Goal: Contribute content

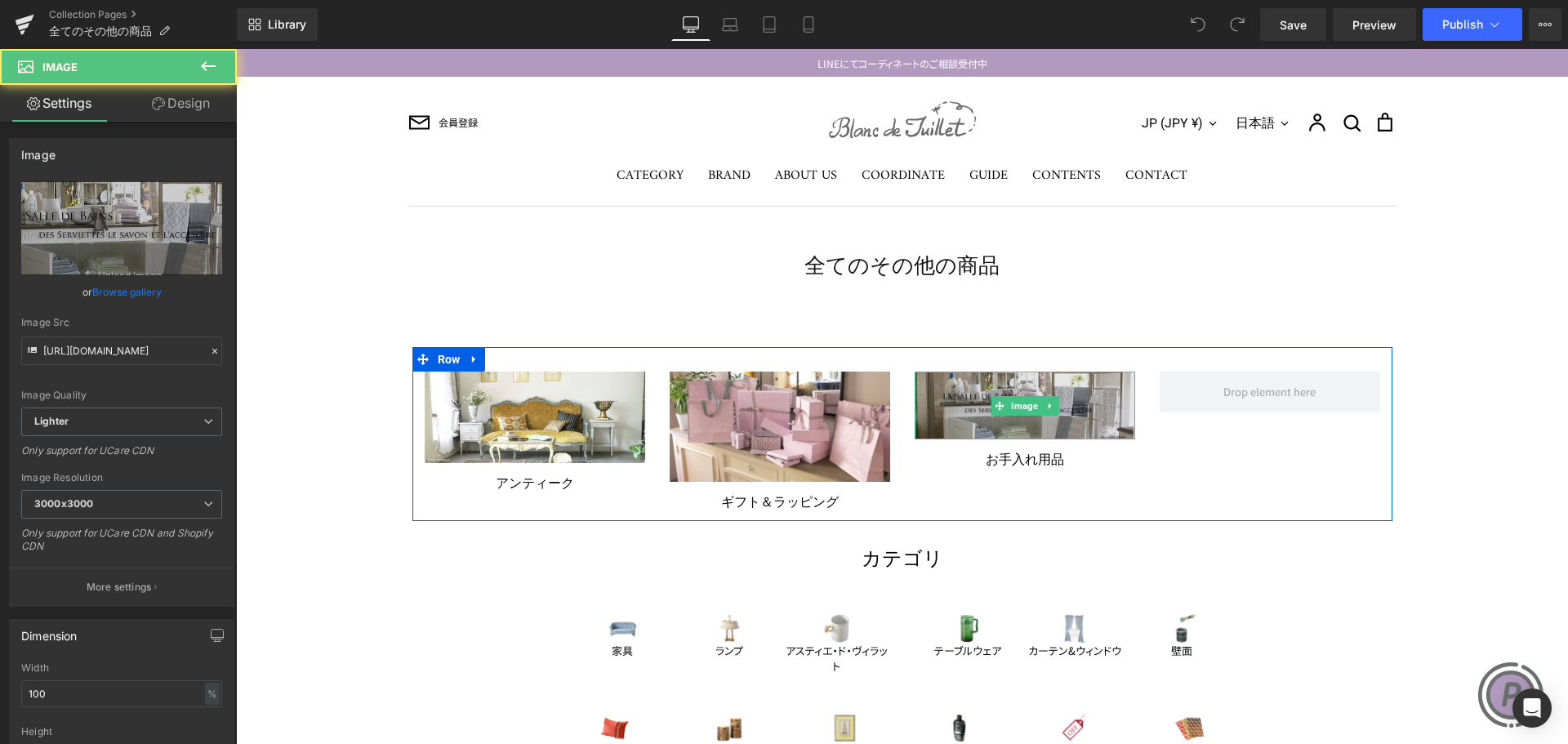
click at [955, 402] on img at bounding box center [1025, 406] width 221 height 68
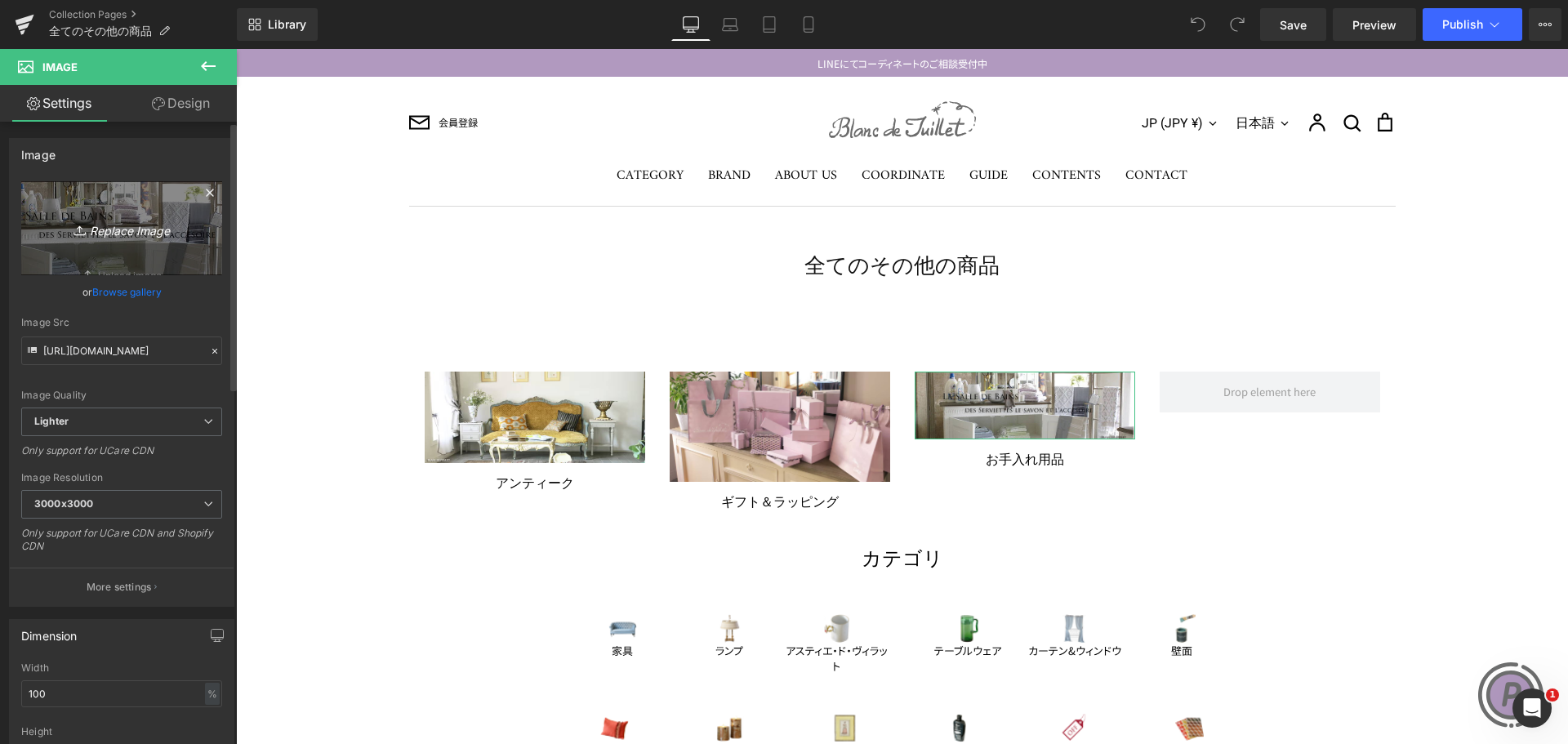
click at [119, 237] on icon "Replace Image" at bounding box center [122, 228] width 131 height 21
type input "C:\fakepath\washing-TOP.jpg"
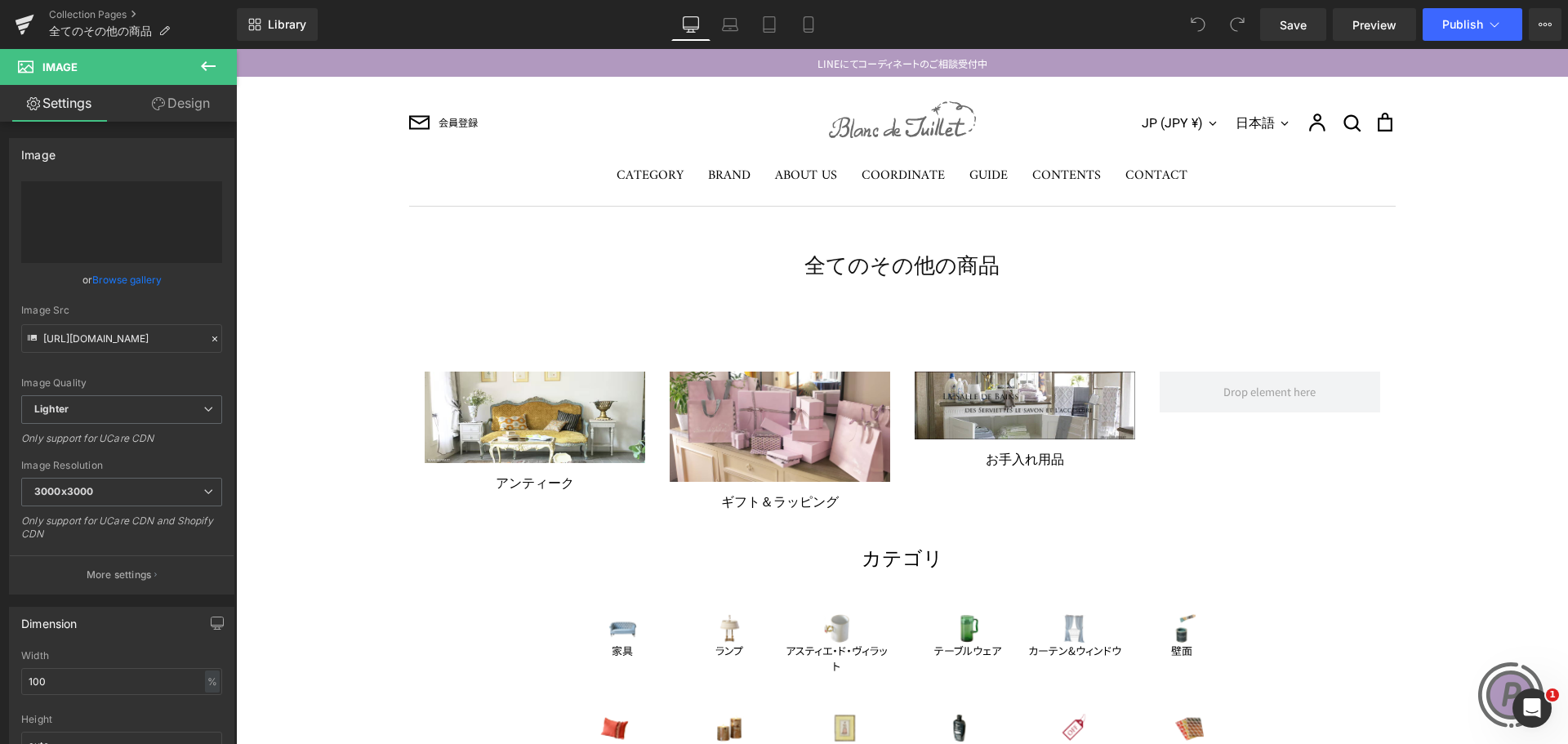
type input "[URL][DOMAIN_NAME]"
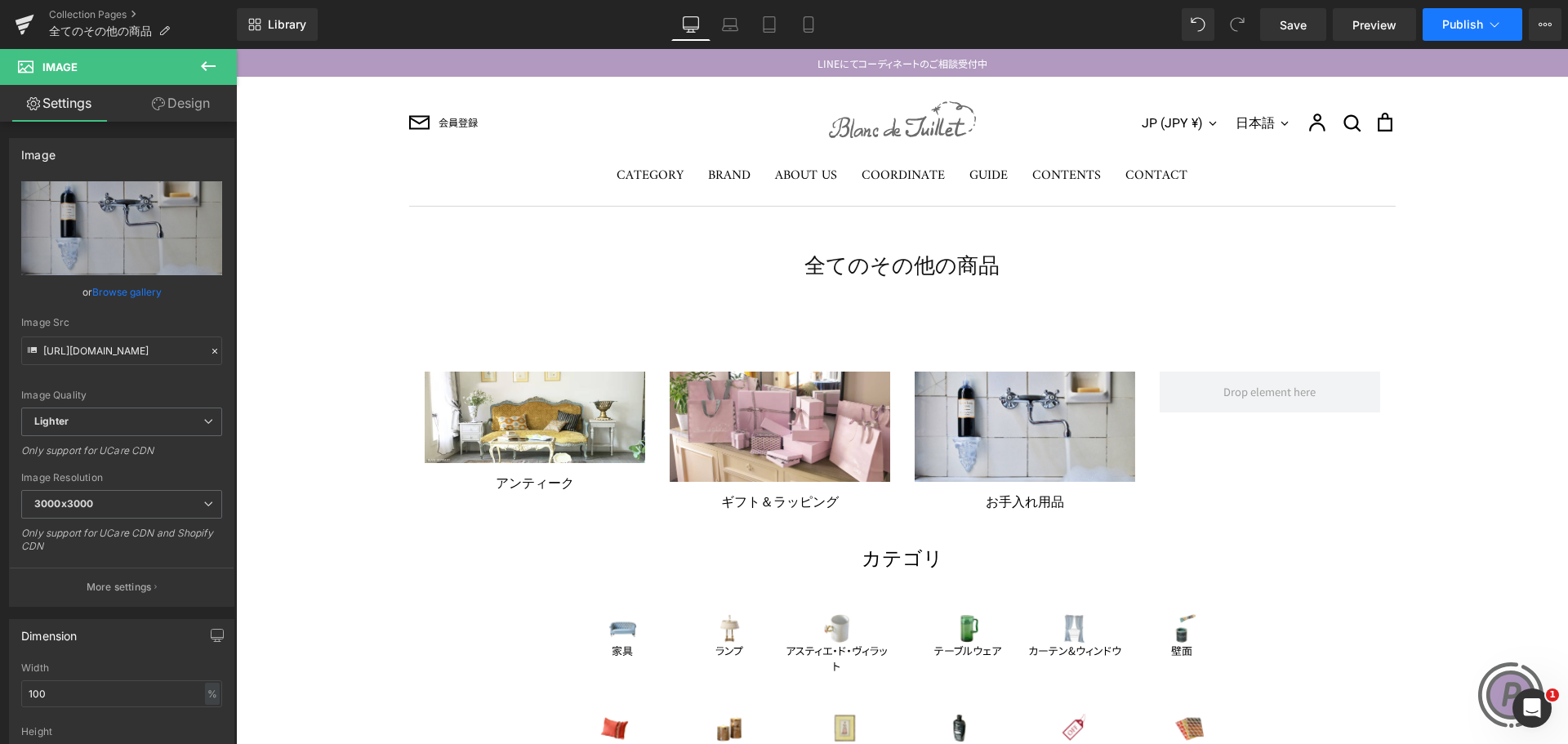
click at [1475, 29] on span "Publish" at bounding box center [1461, 24] width 40 height 13
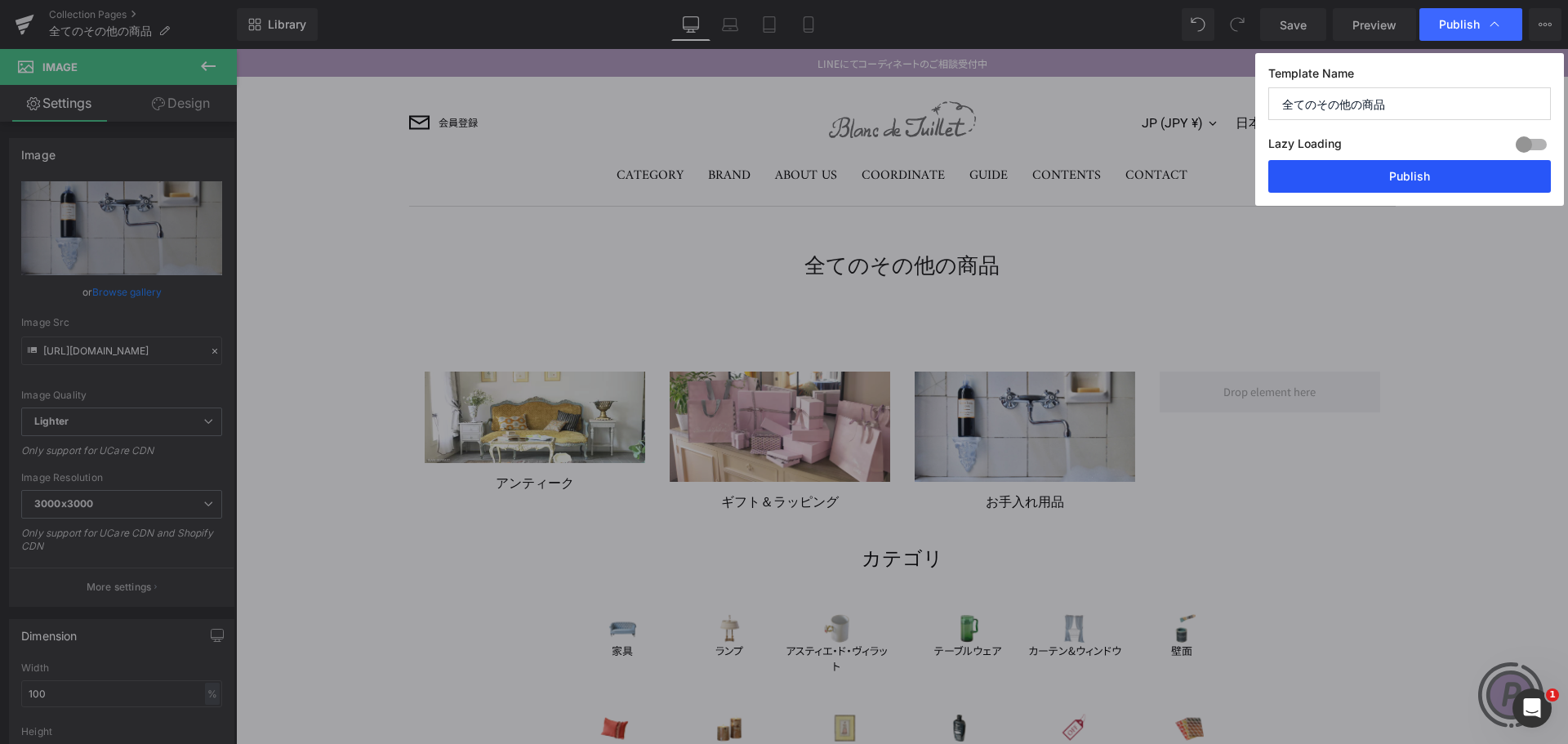
click at [1442, 168] on button "Publish" at bounding box center [1409, 176] width 283 height 32
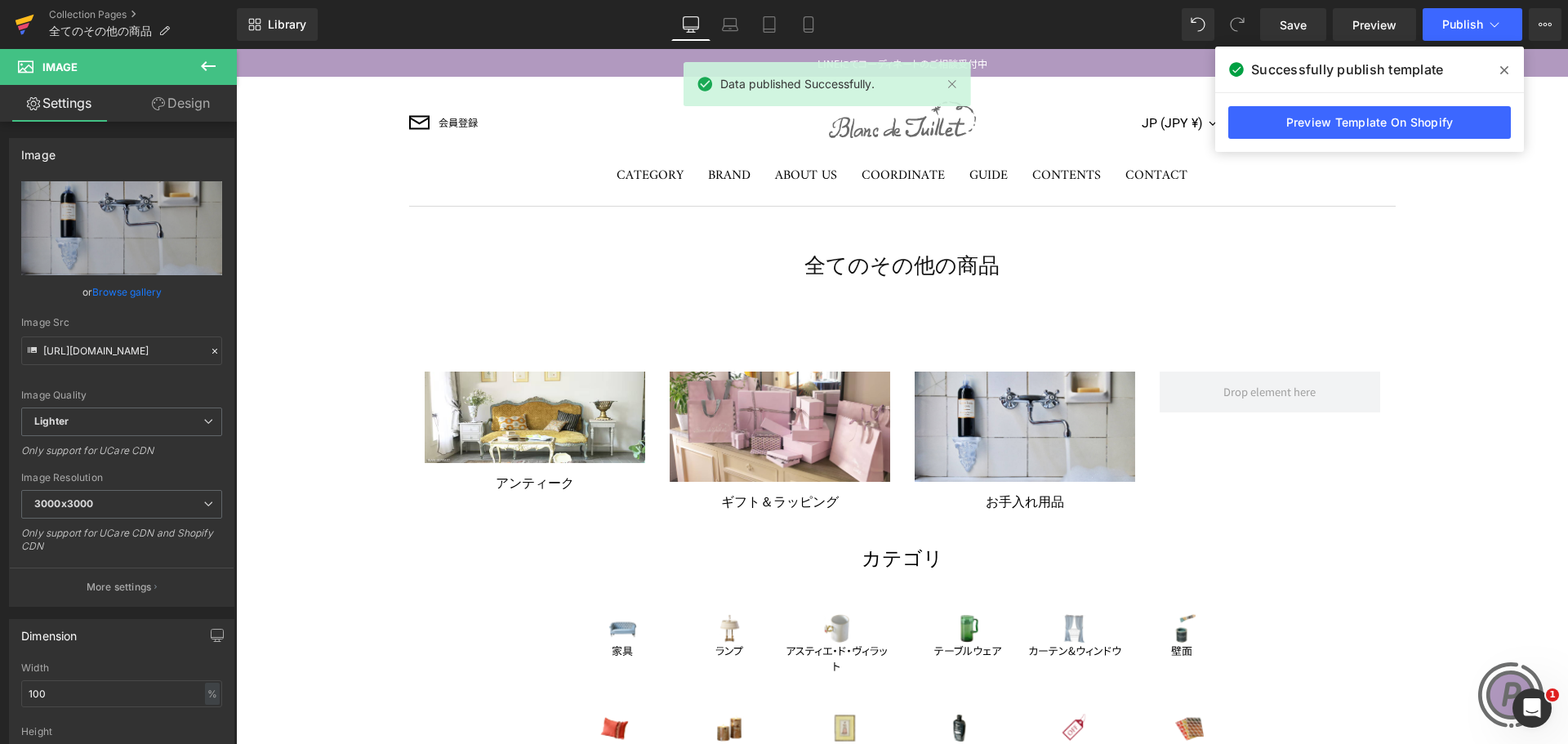
click at [22, 13] on icon at bounding box center [24, 24] width 20 height 40
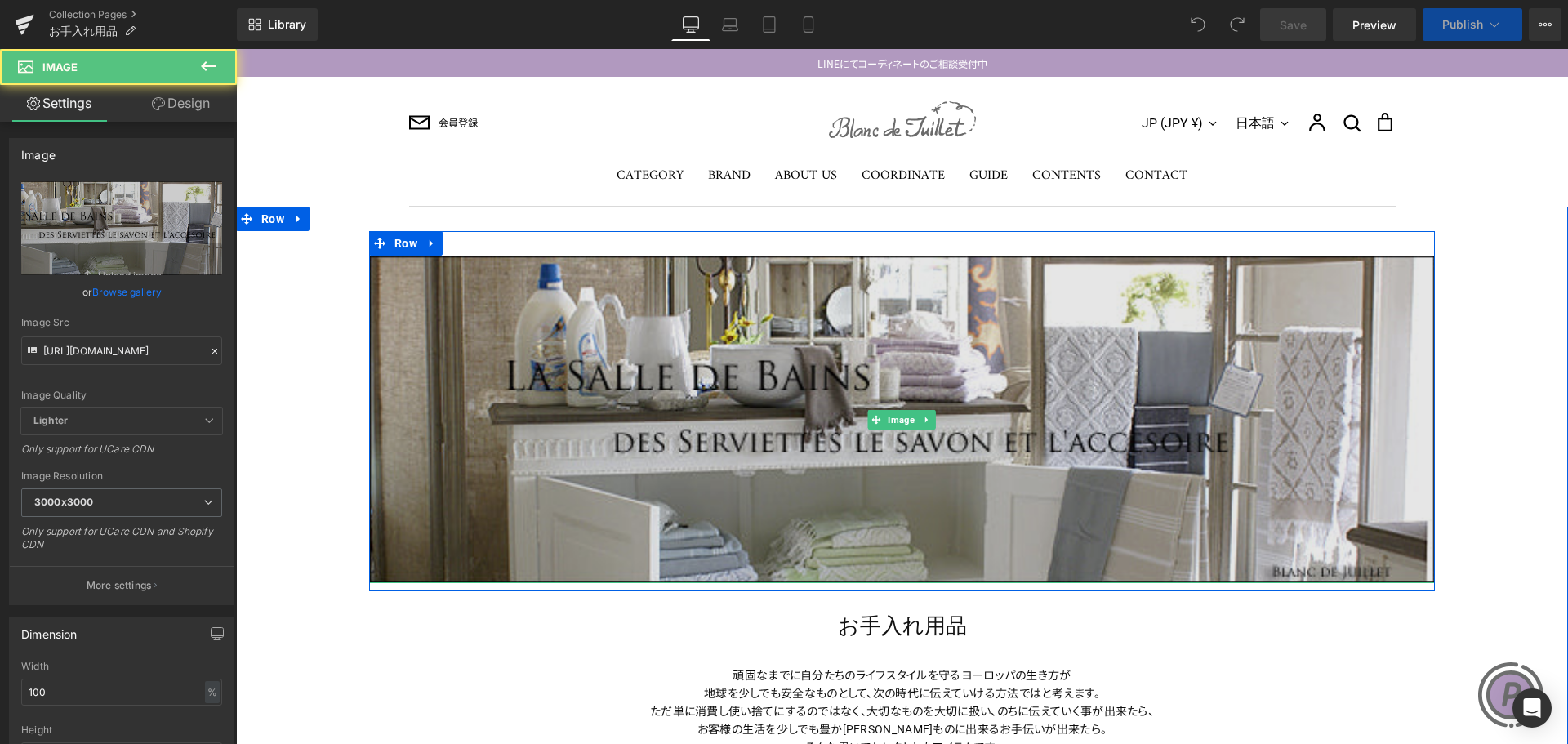
click at [716, 366] on img at bounding box center [901, 419] width 1065 height 328
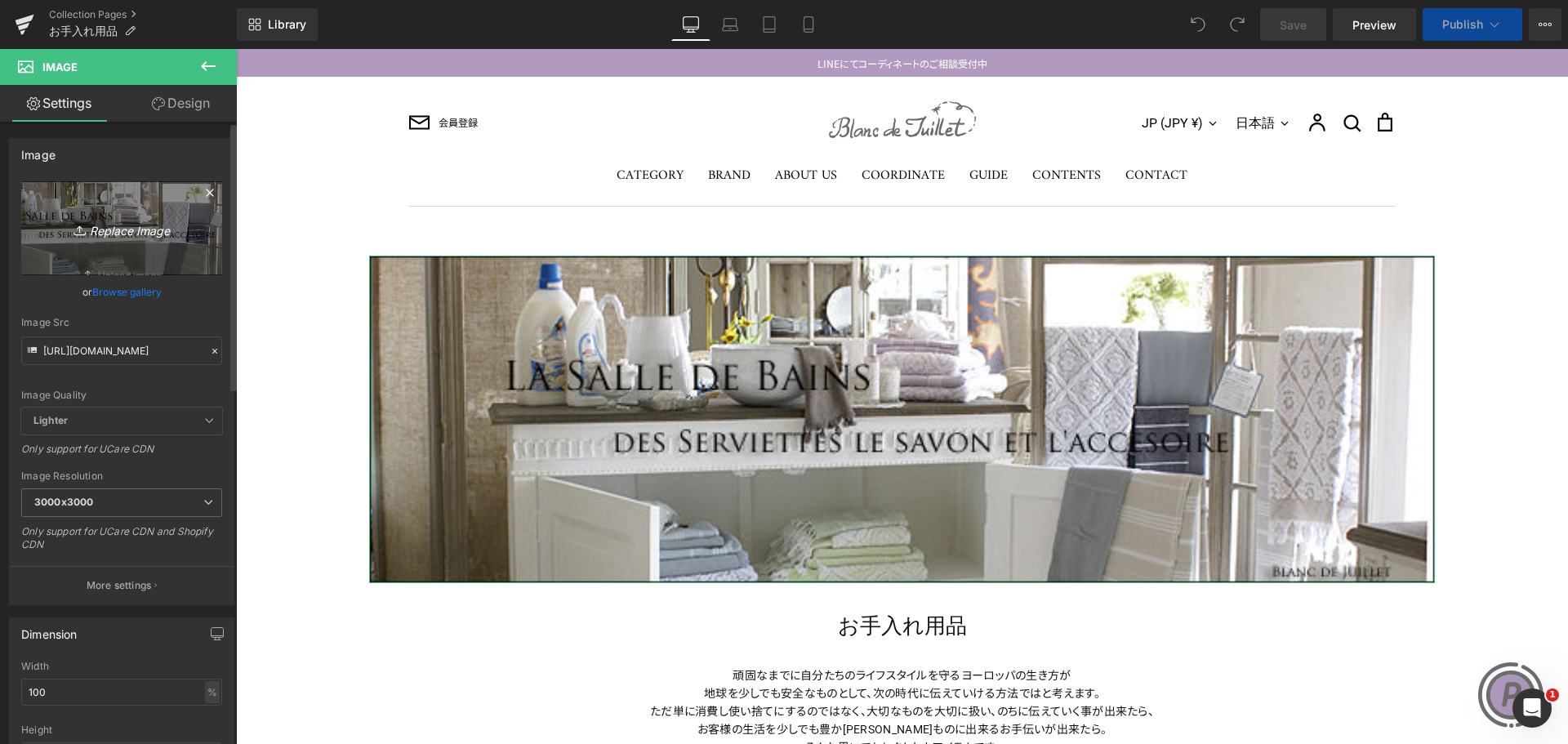
click at [120, 227] on icon "Replace Image" at bounding box center [122, 228] width 131 height 21
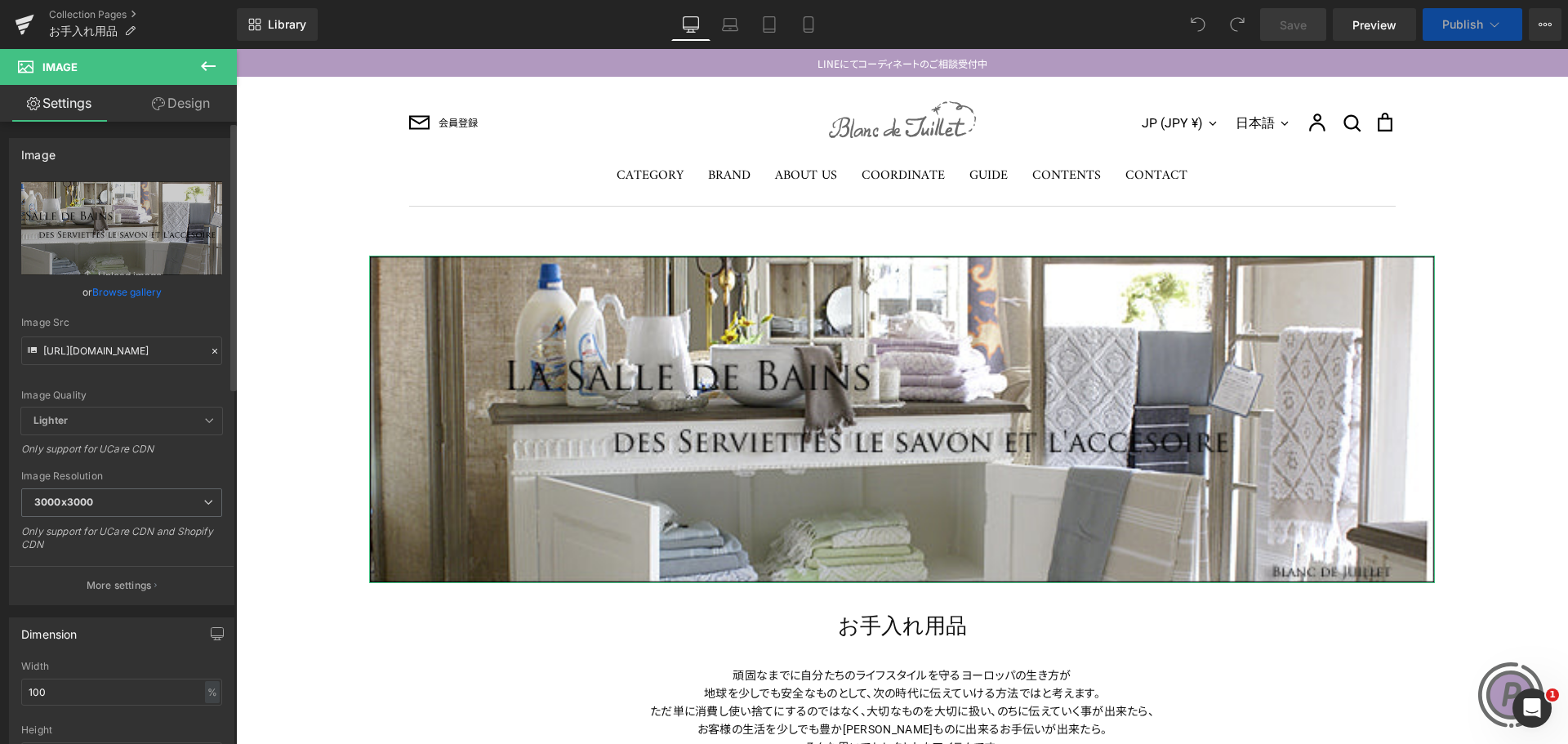
click at [115, 283] on link "Browse gallery" at bounding box center [127, 292] width 69 height 29
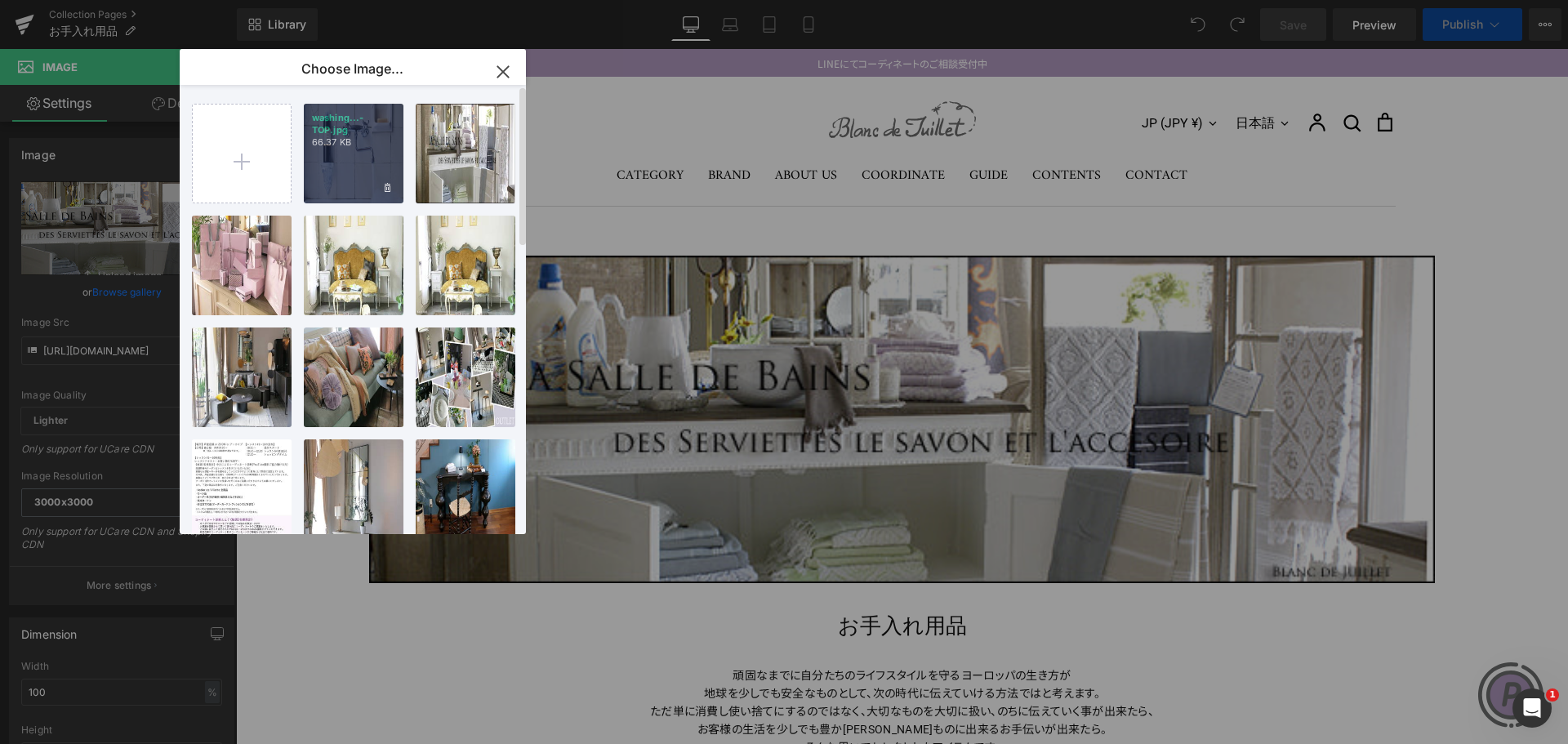
click at [364, 146] on p "66.37 KB" at bounding box center [353, 143] width 83 height 13
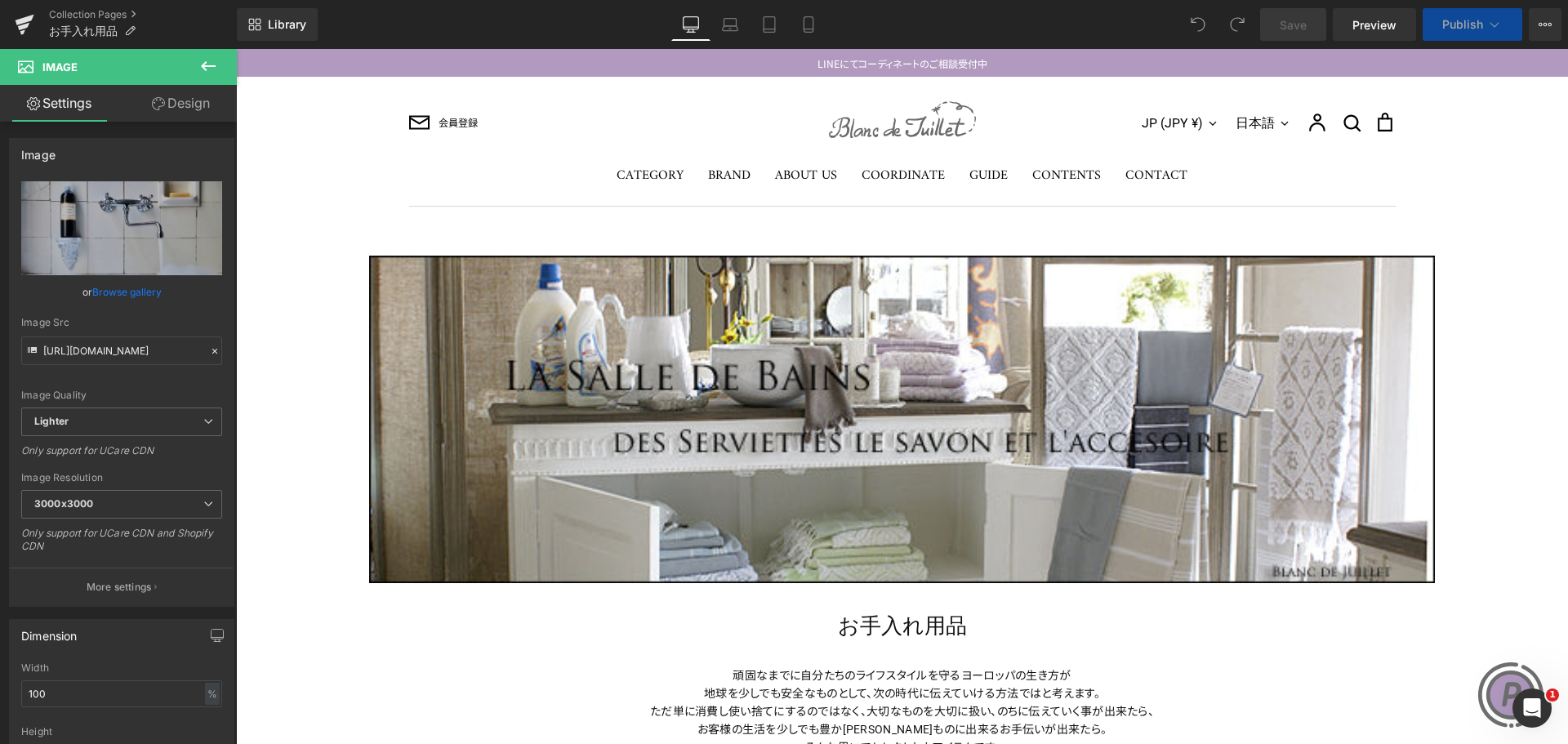
type input "[URL][DOMAIN_NAME]"
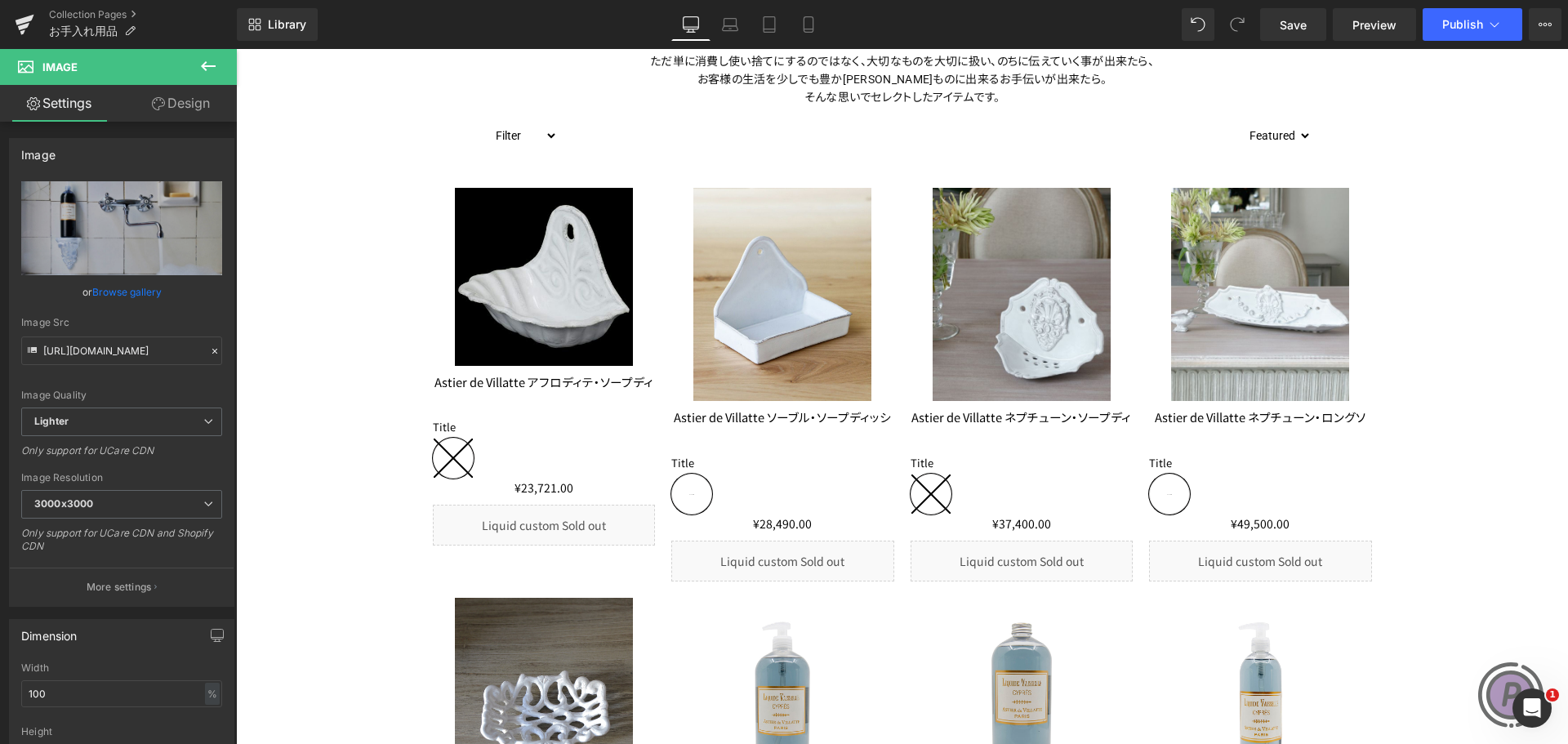
scroll to position [898, 0]
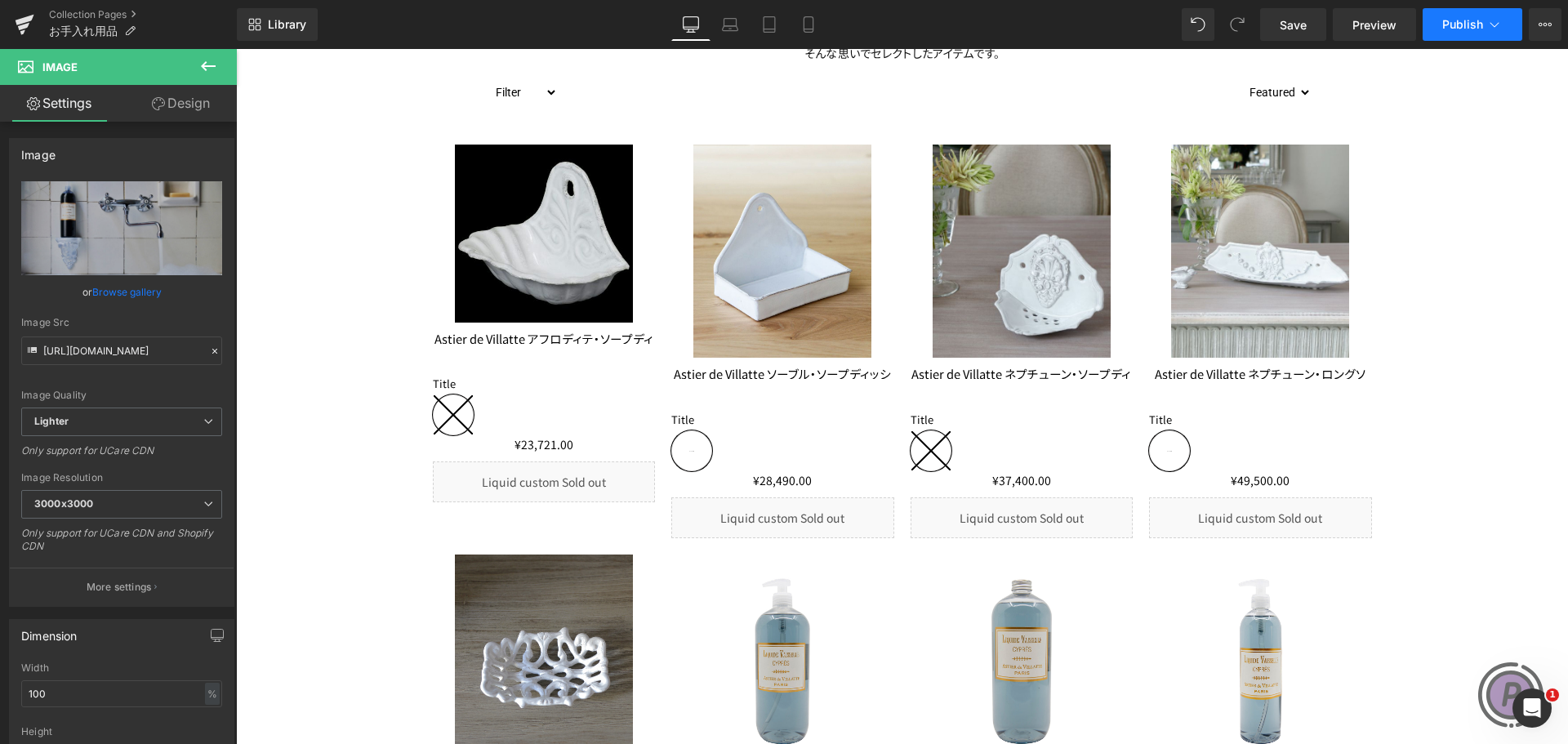
click at [1483, 22] on button "Publish" at bounding box center [1472, 24] width 100 height 32
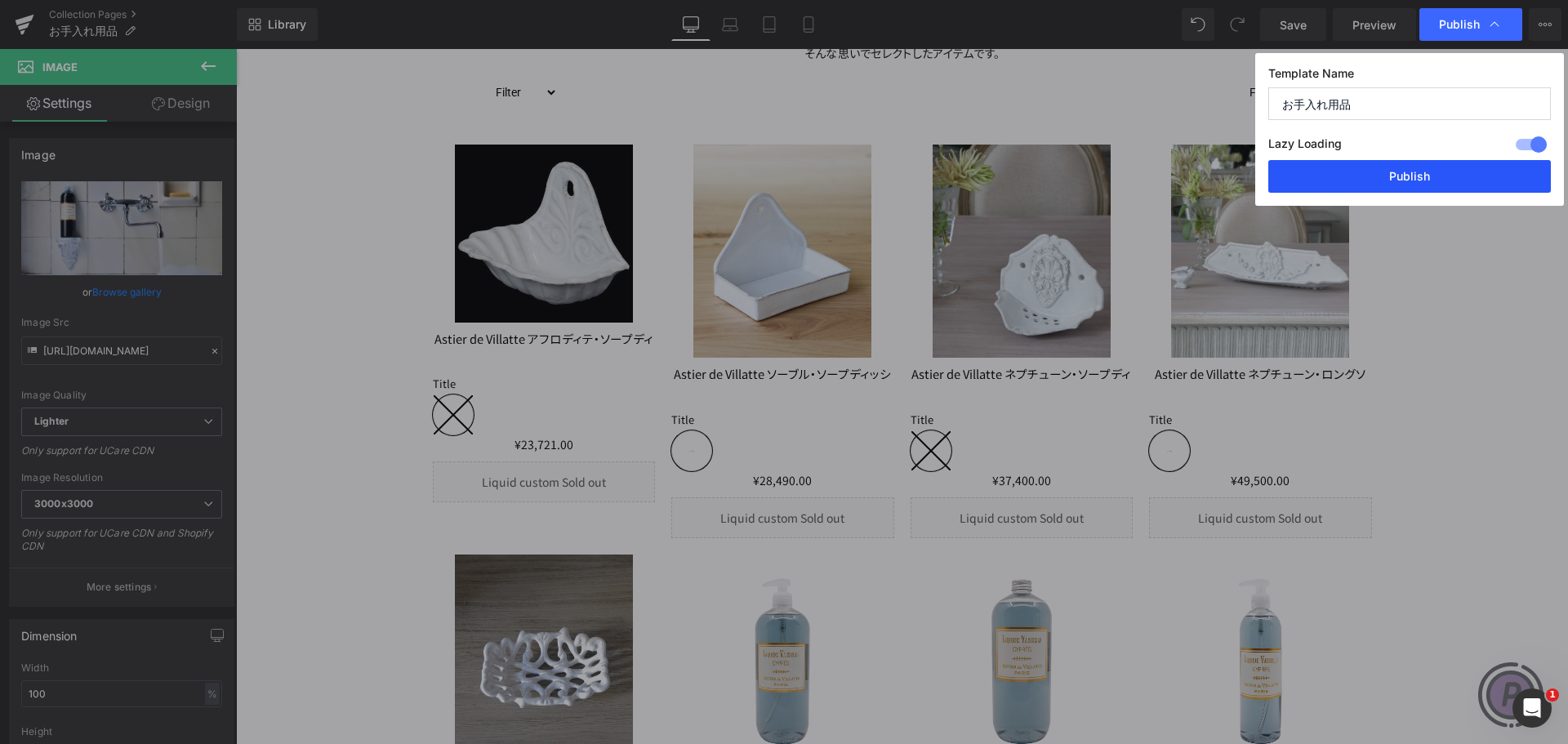
click at [1415, 184] on button "Publish" at bounding box center [1409, 176] width 283 height 32
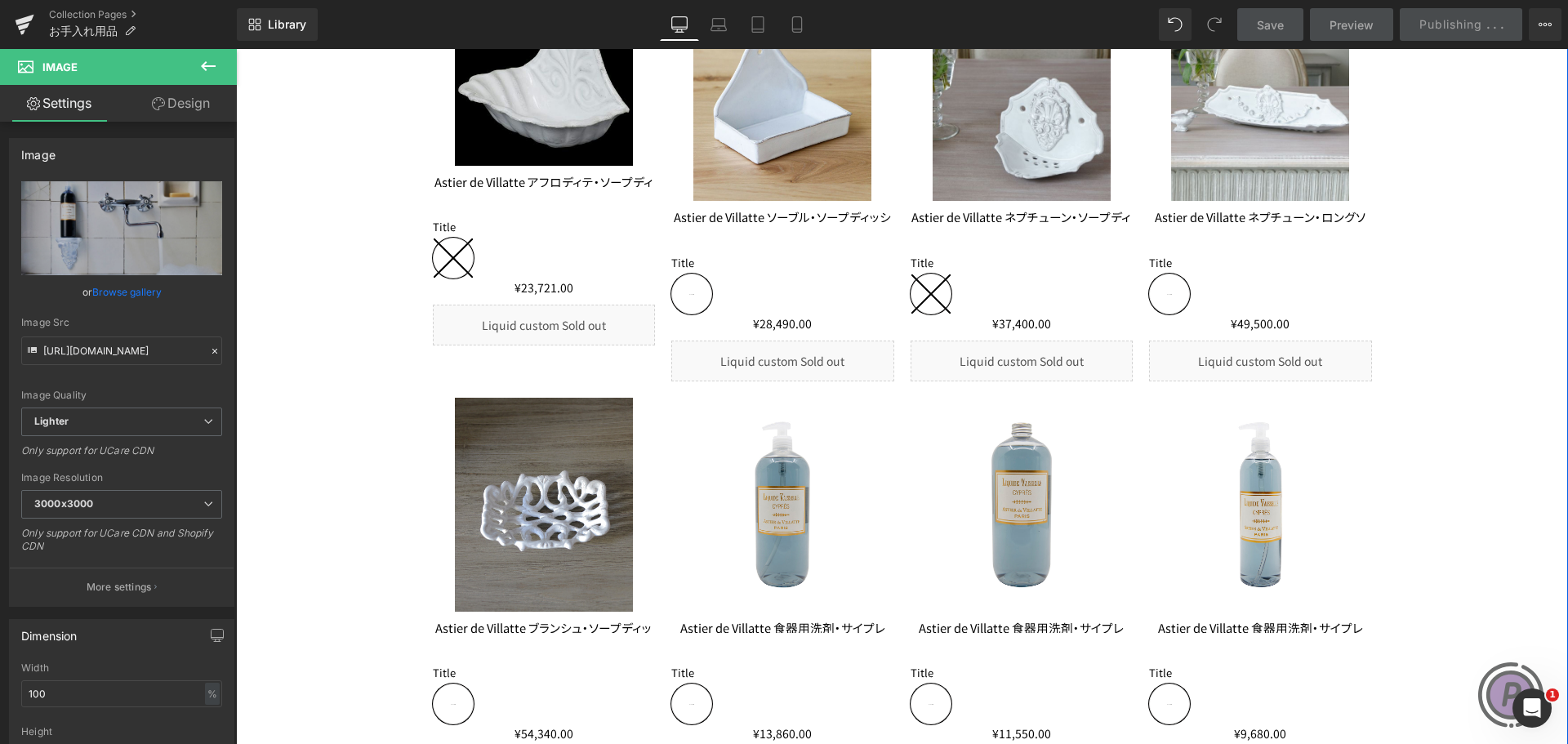
scroll to position [1062, 0]
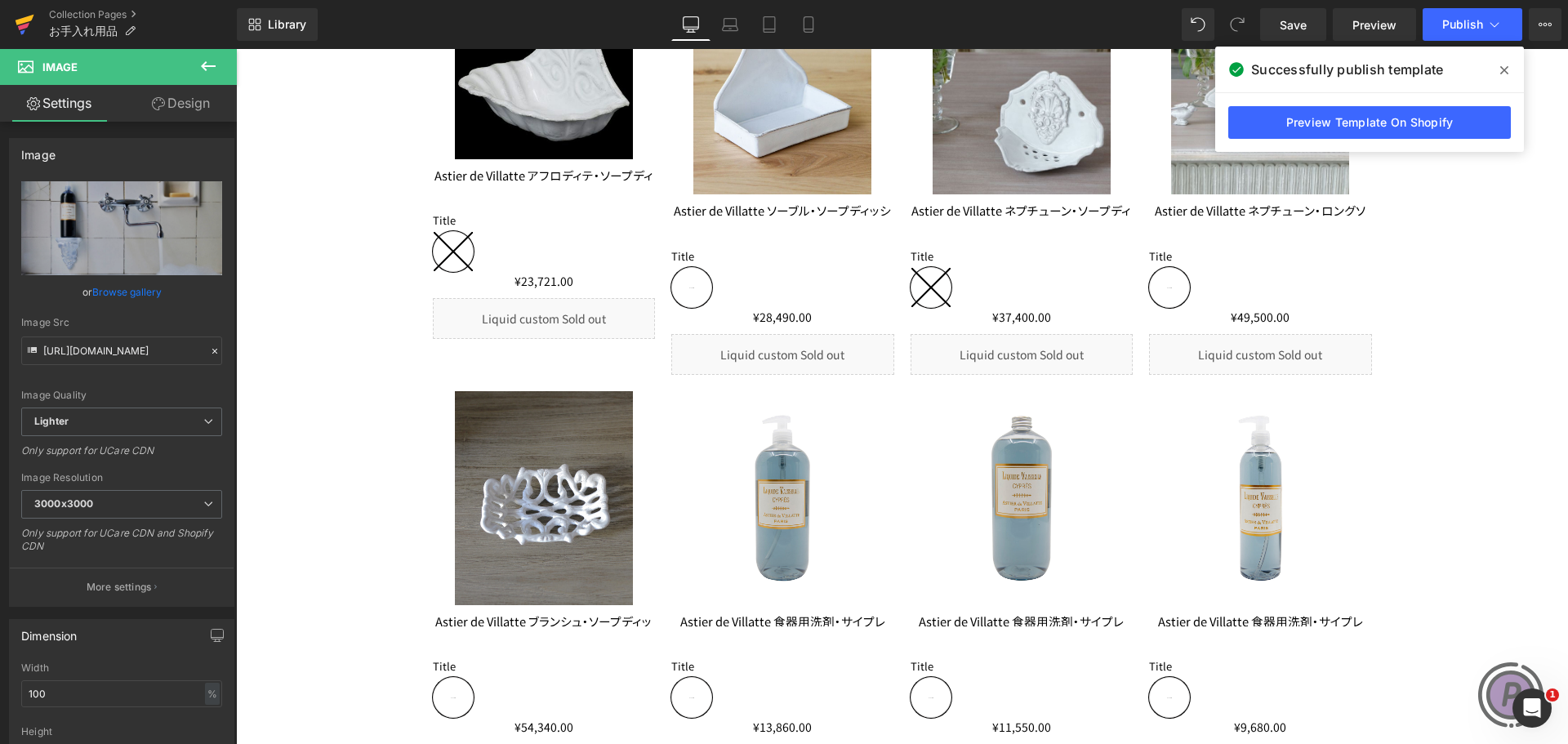
click at [24, 18] on icon at bounding box center [24, 20] width 19 height 11
